Goal: Task Accomplishment & Management: Use online tool/utility

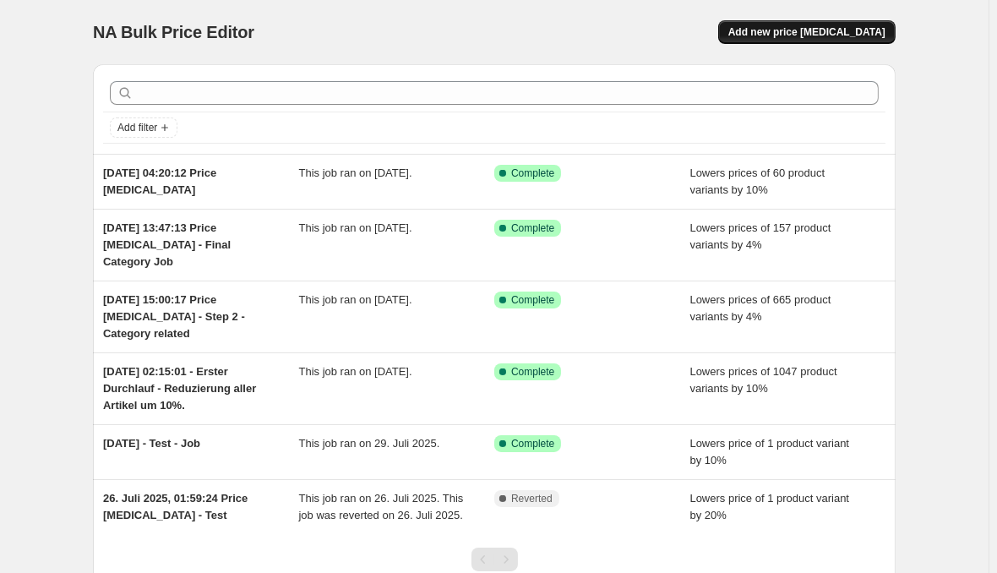
click at [808, 23] on button "Add new price [MEDICAL_DATA]" at bounding box center [806, 32] width 177 height 24
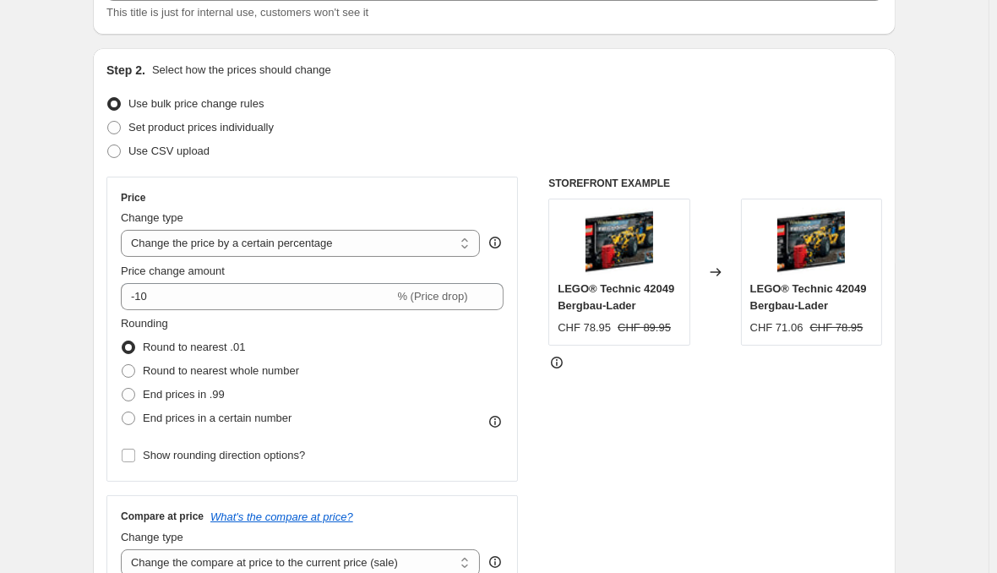
scroll to position [170, 0]
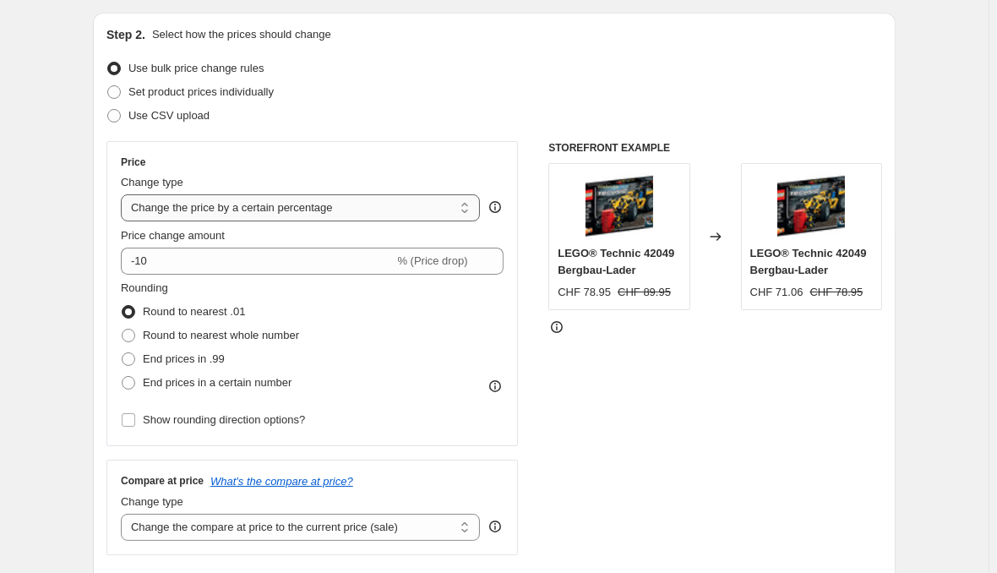
click at [121, 194] on select "Change the price to a certain amount Change the price by a certain amount Chang…" at bounding box center [300, 207] width 359 height 27
select select "no_change"
click option "Don't change the price" at bounding box center [0, 0] width 0 height 0
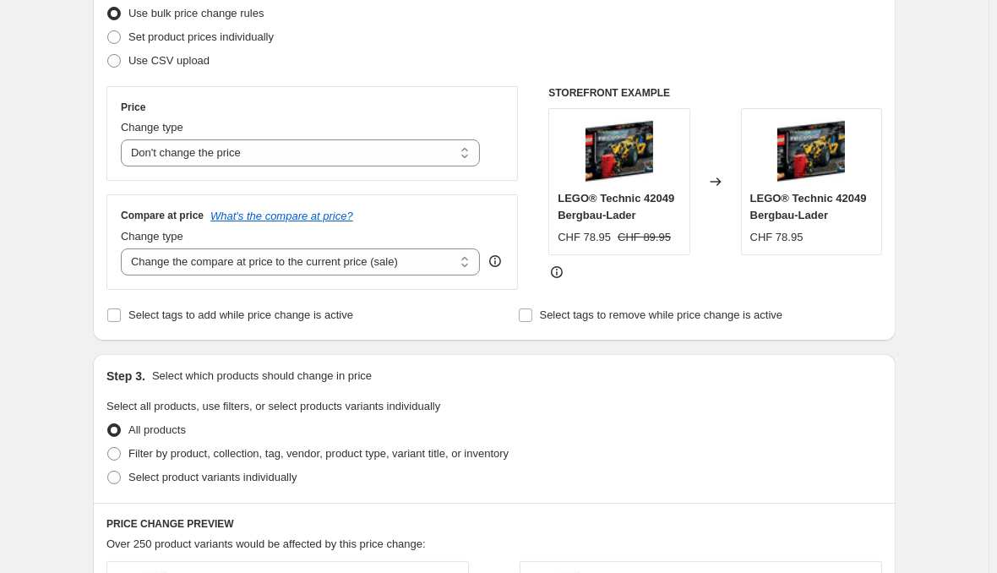
scroll to position [255, 0]
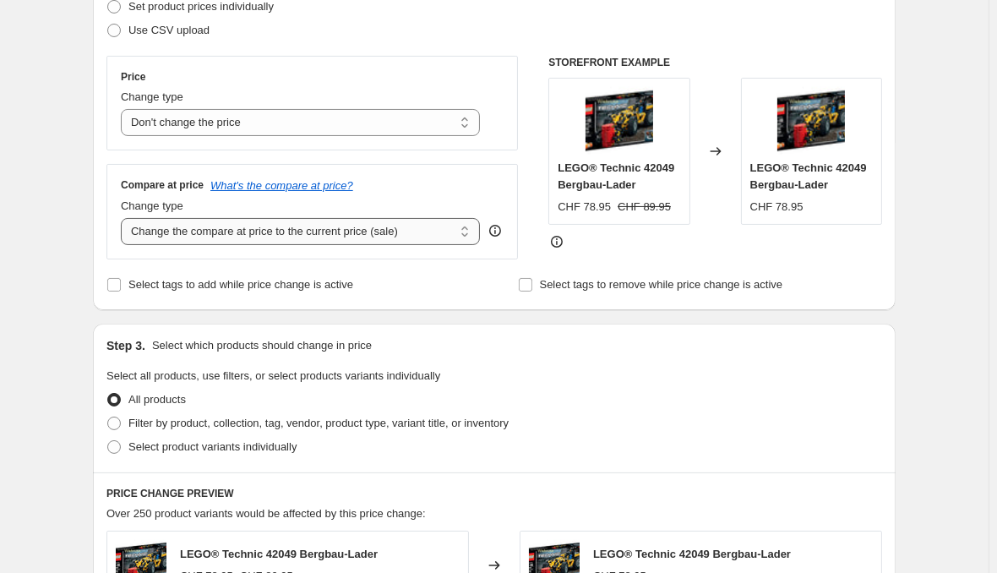
click at [121, 218] on select "Change the compare at price to the current price (sale) Change the compare at p…" at bounding box center [300, 231] width 359 height 27
select select "remove"
click option "Remove the compare at price" at bounding box center [0, 0] width 0 height 0
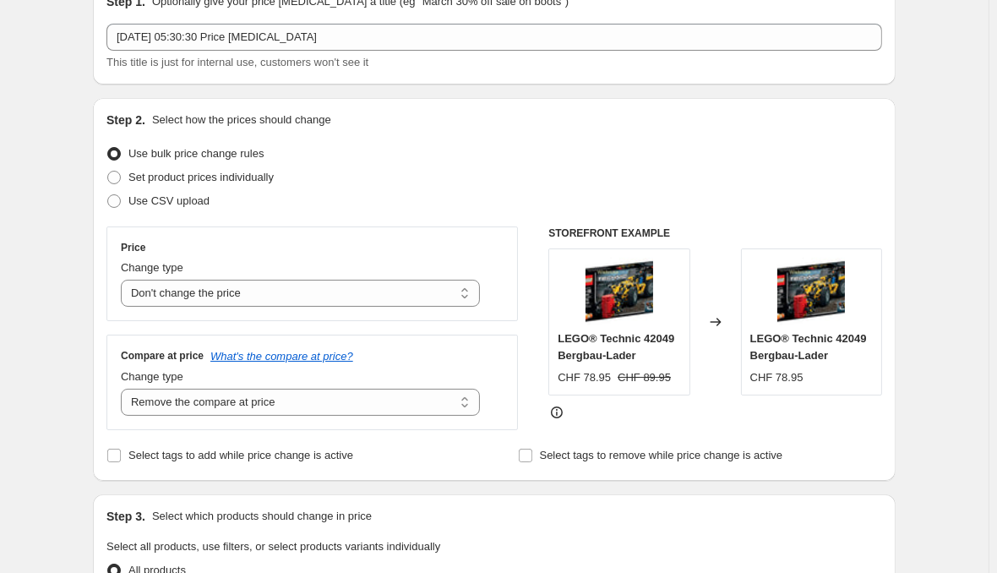
scroll to position [0, 0]
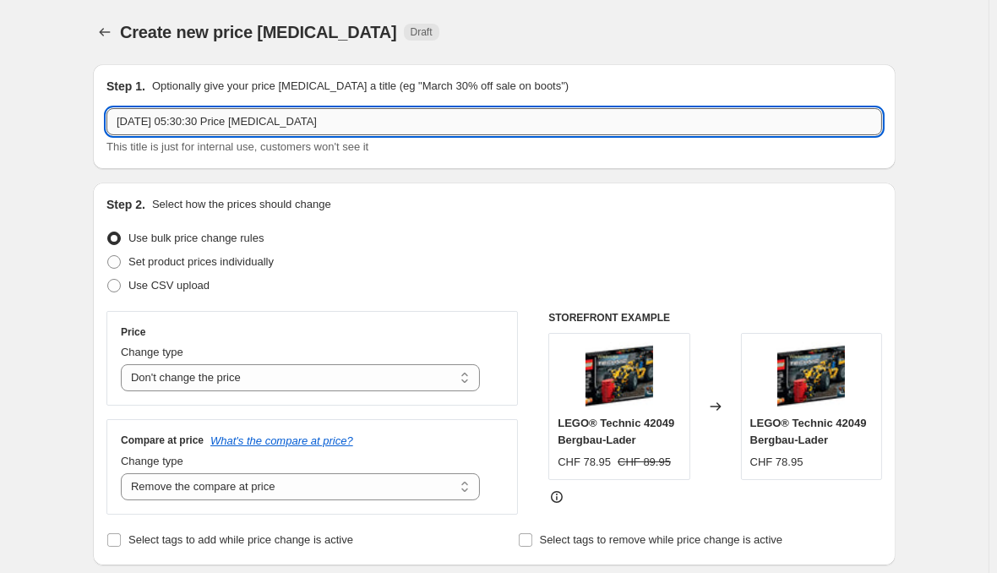
drag, startPoint x: 254, startPoint y: 116, endPoint x: 402, endPoint y: 118, distance: 147.8
click at [402, 118] on input "[DATE] 05:30:30 Price [MEDICAL_DATA]" at bounding box center [493, 121] width 775 height 27
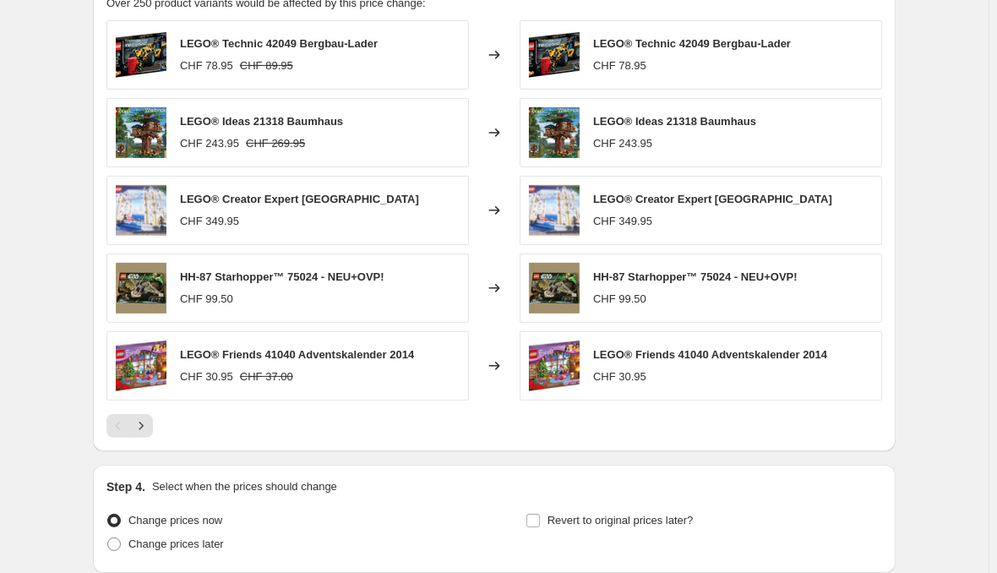
scroll to position [858, 0]
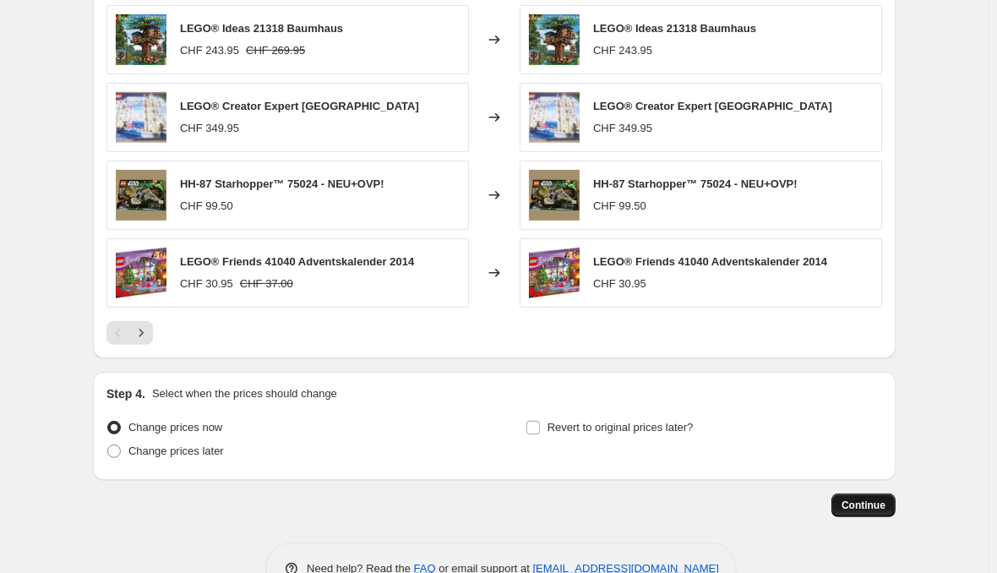
type input "[DATE] 05:30:30 - Compare Price Removal"
click at [869, 493] on button "Continue" at bounding box center [863, 505] width 64 height 24
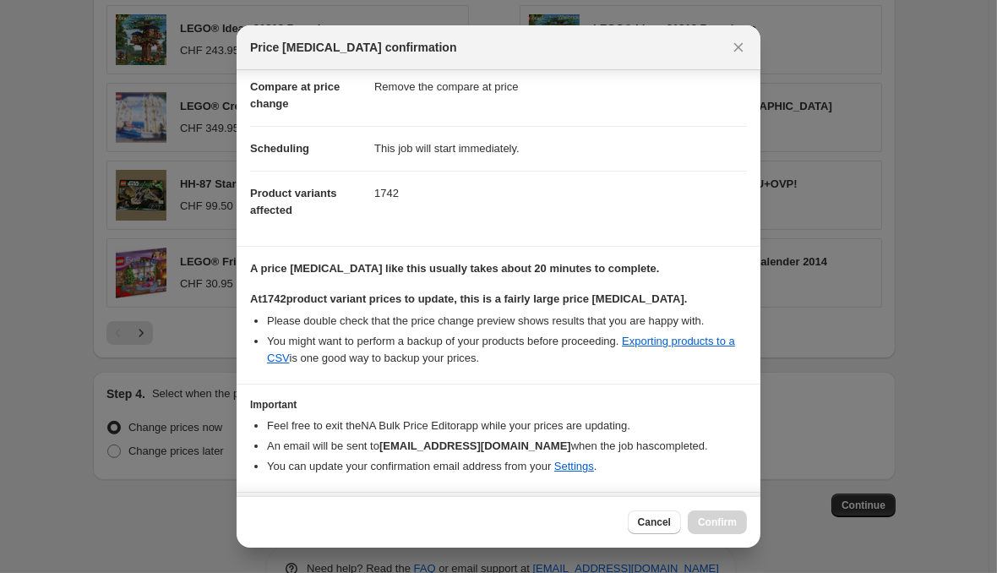
scroll to position [88, 0]
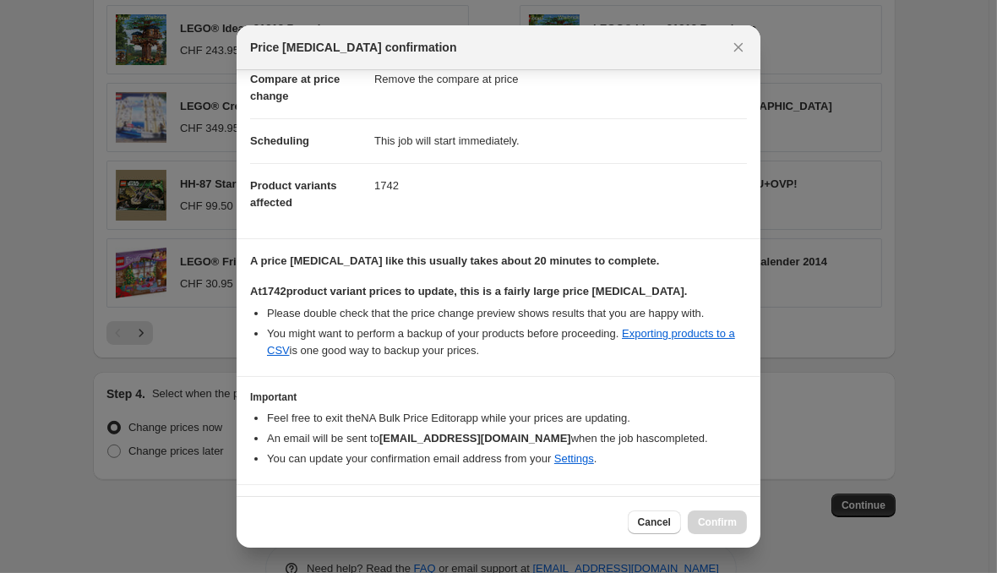
click at [475, 503] on b "I understand that this price [MEDICAL_DATA] will affect 1742 product variants" at bounding box center [475, 509] width 406 height 13
click at [264, 503] on input "I understand that this price [MEDICAL_DATA] will affect 1742 product variants" at bounding box center [258, 510] width 14 height 14
checkbox input "true"
click at [705, 519] on button "Confirm" at bounding box center [717, 522] width 59 height 24
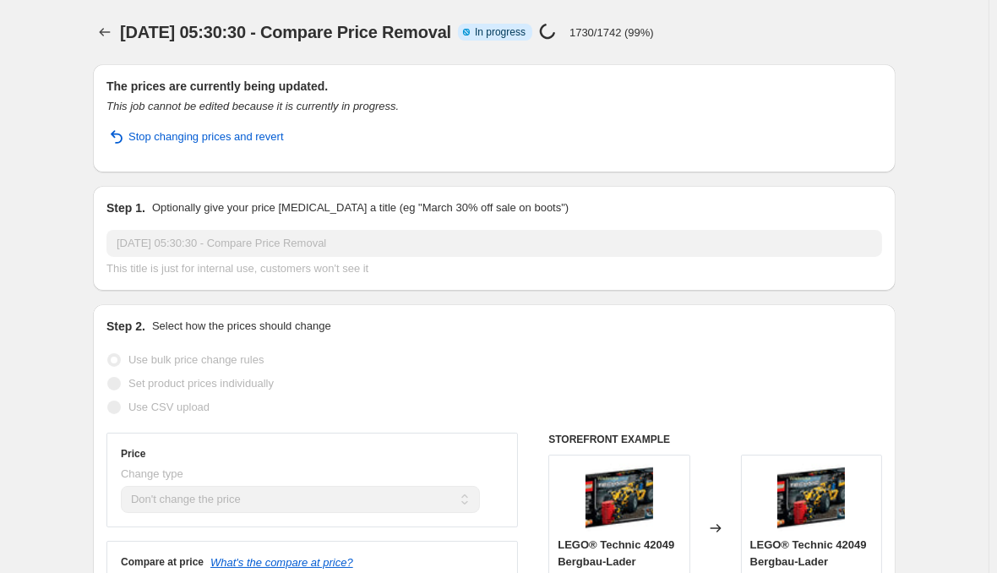
select select "no_change"
select select "remove"
